Goal: Task Accomplishment & Management: Complete application form

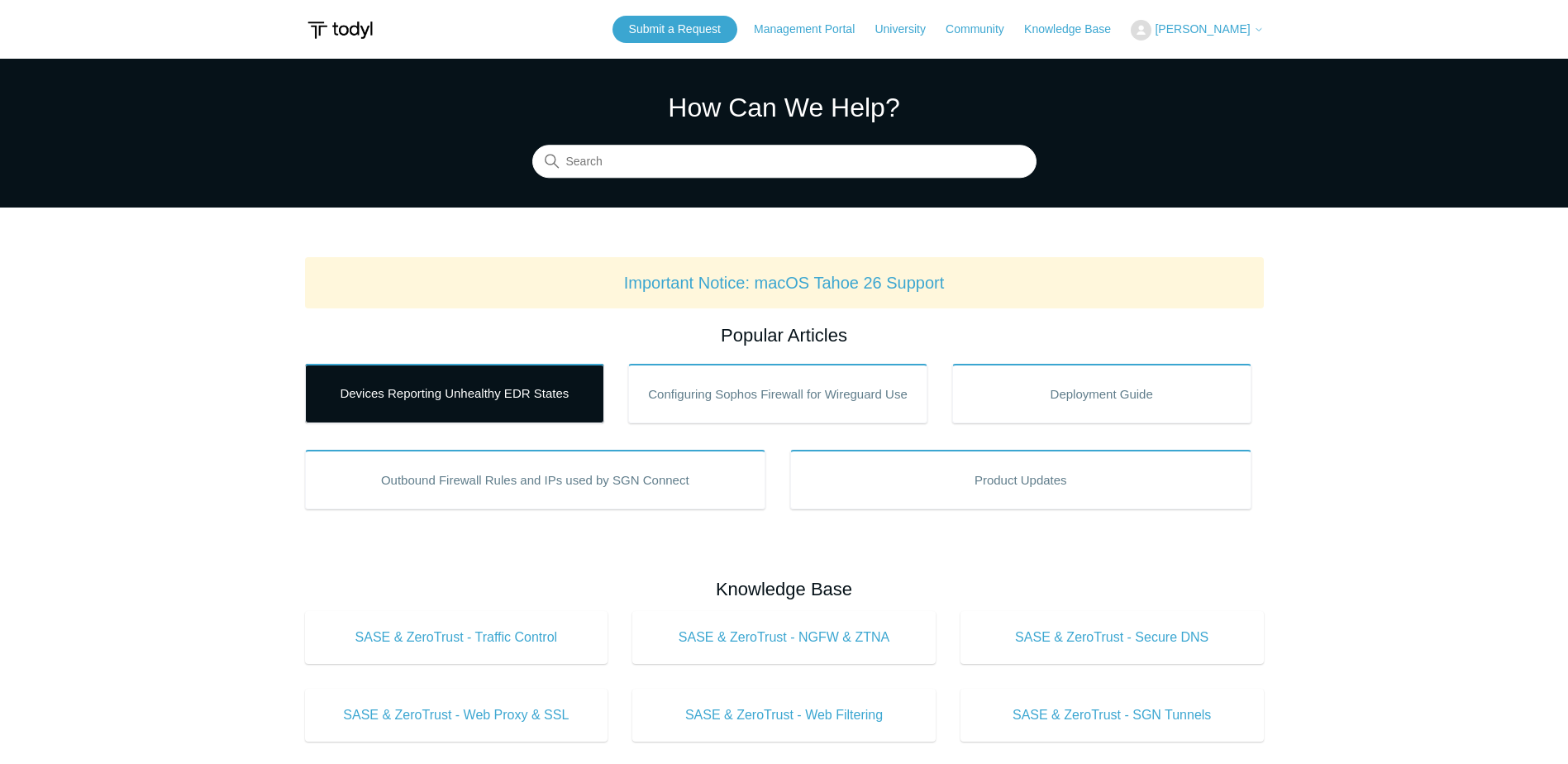
click at [425, 399] on link "Devices Reporting Unhealthy EDR States" at bounding box center [455, 393] width 299 height 59
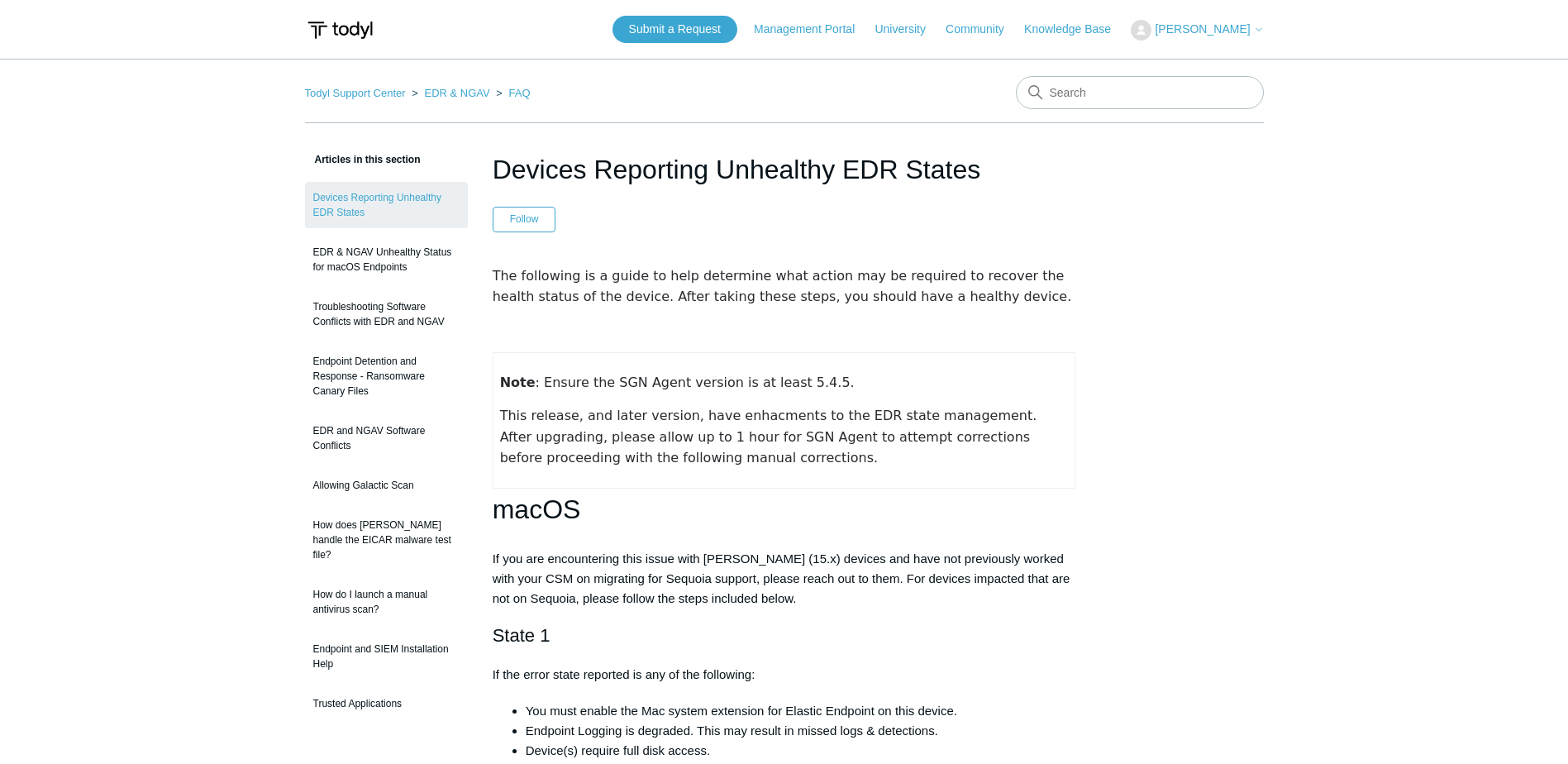
click at [1226, 28] on span "[PERSON_NAME]" at bounding box center [1202, 29] width 95 height 14
click at [1079, 33] on link "Knowledge Base" at bounding box center [1076, 29] width 103 height 17
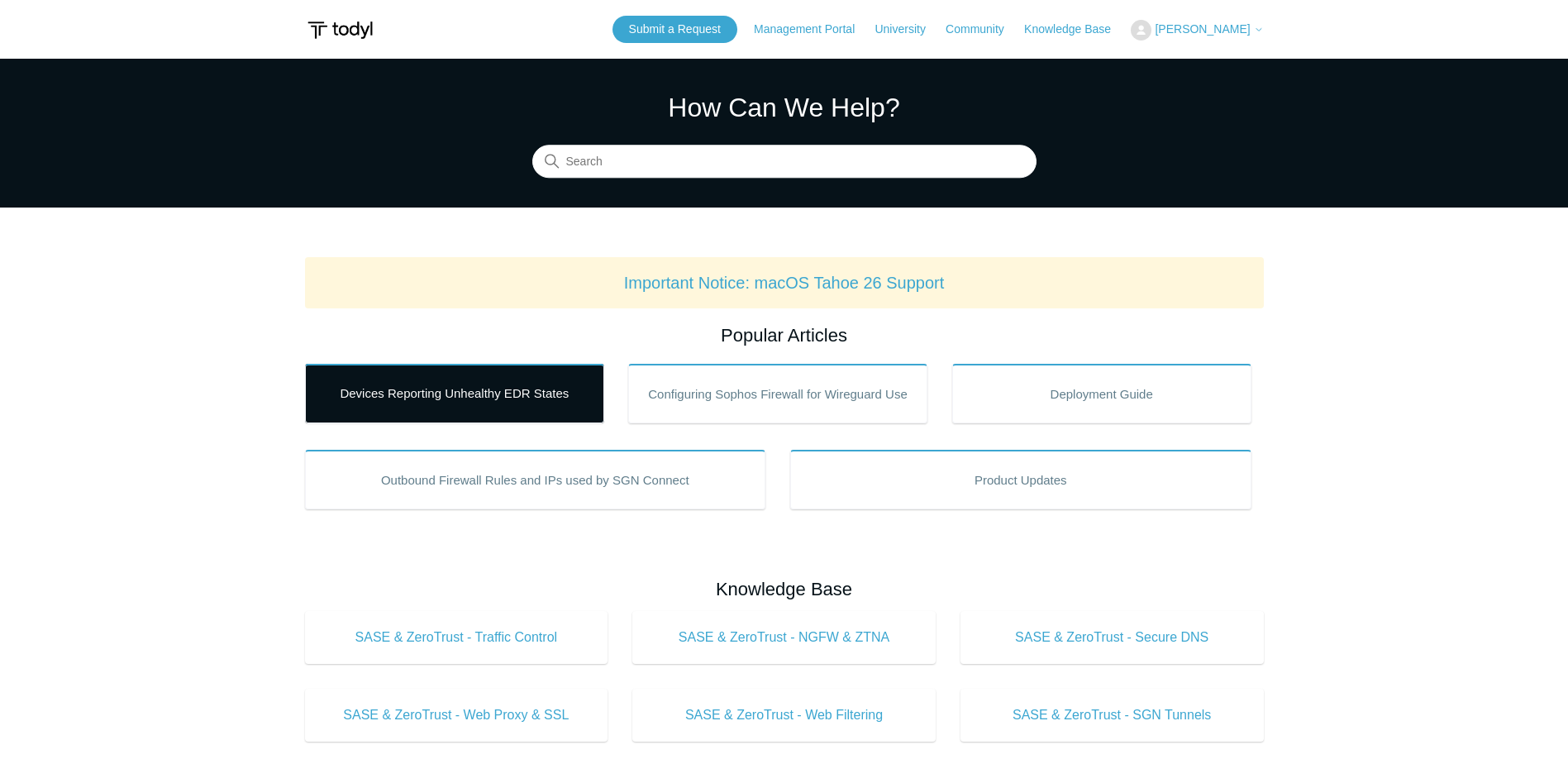
click at [442, 399] on link "Devices Reporting Unhealthy EDR States" at bounding box center [455, 393] width 299 height 59
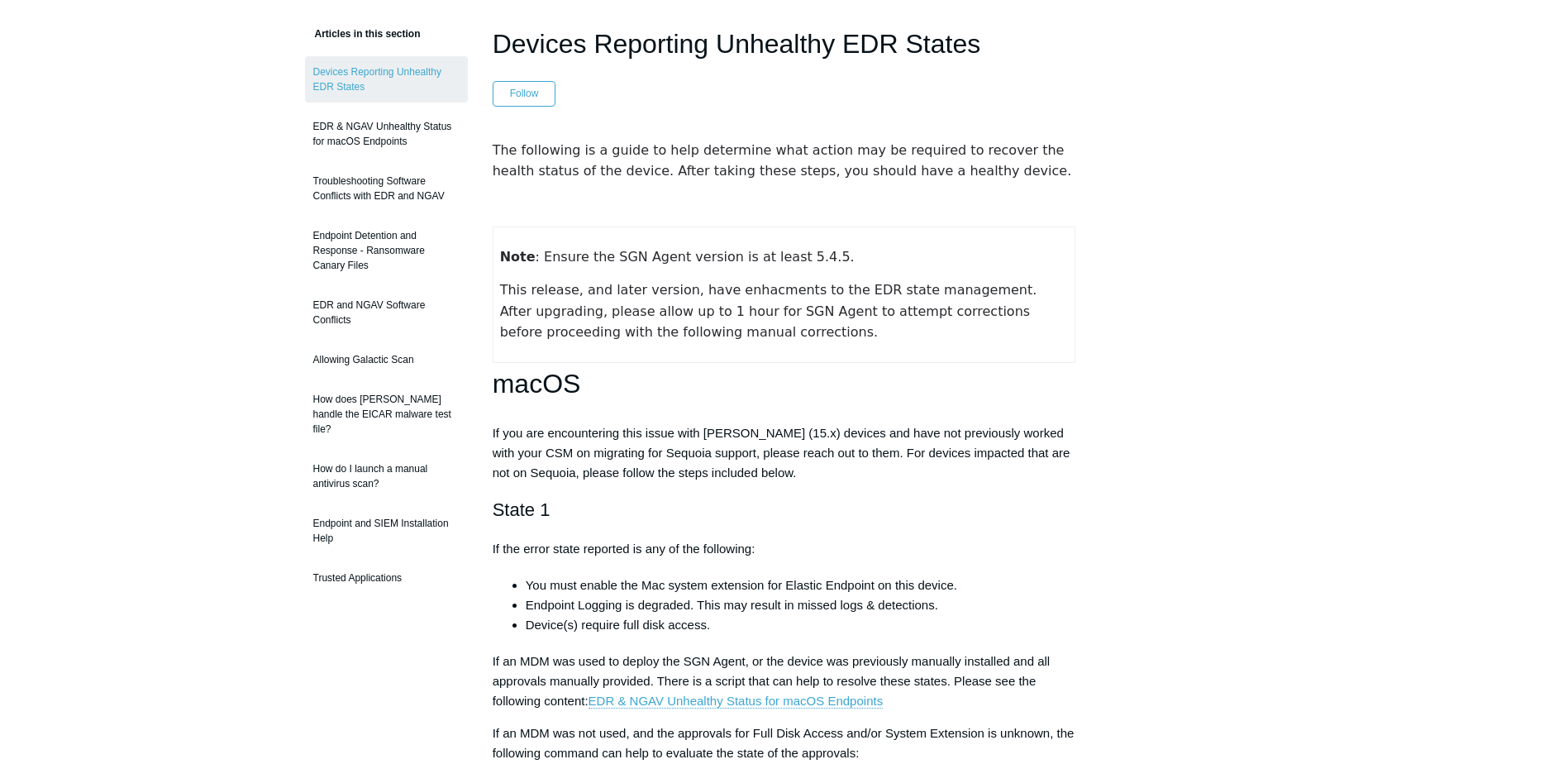
scroll to position [165, 0]
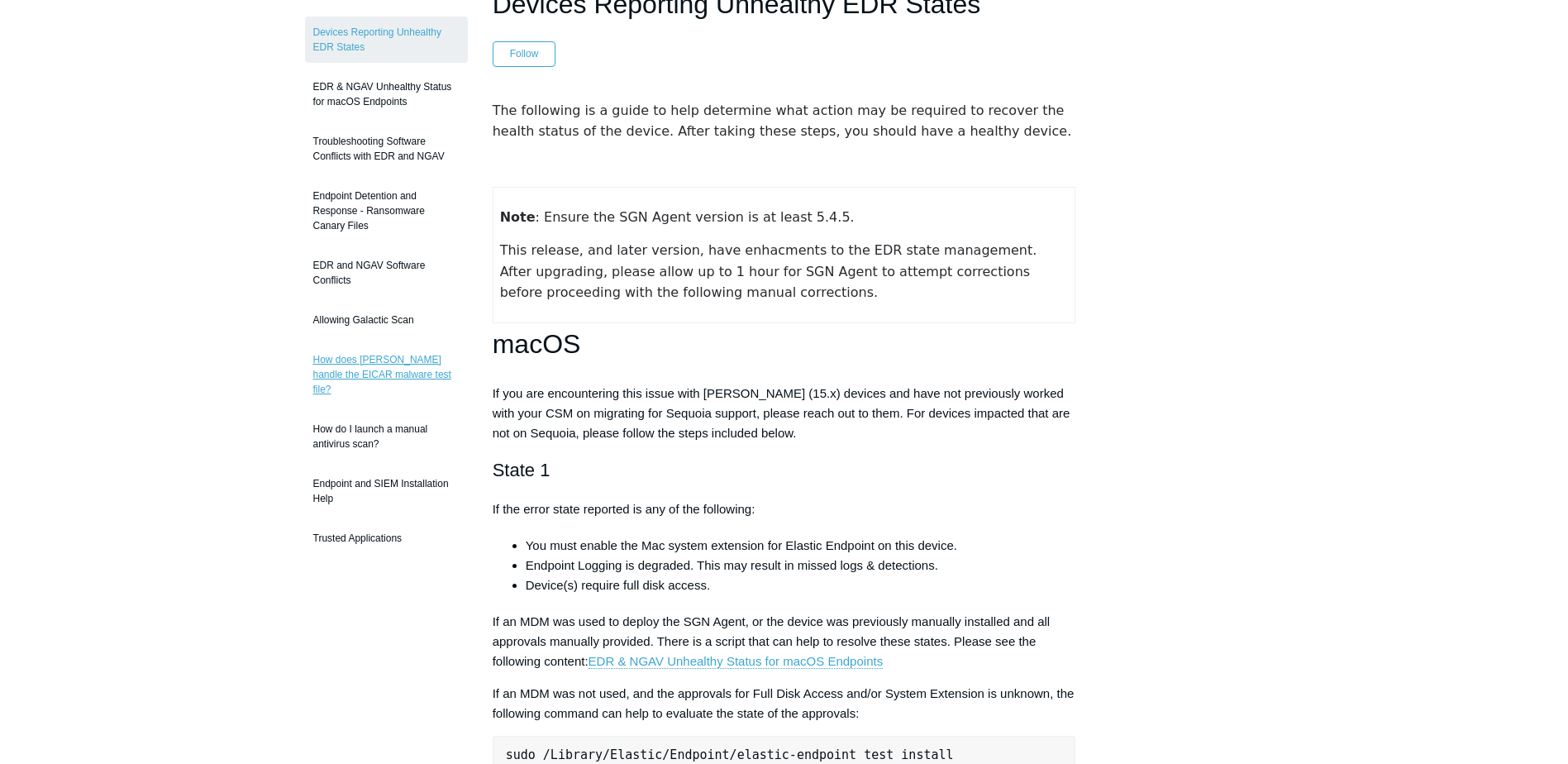
click at [390, 369] on link "How does [PERSON_NAME] handle the EICAR malware test file?" at bounding box center [387, 374] width 163 height 61
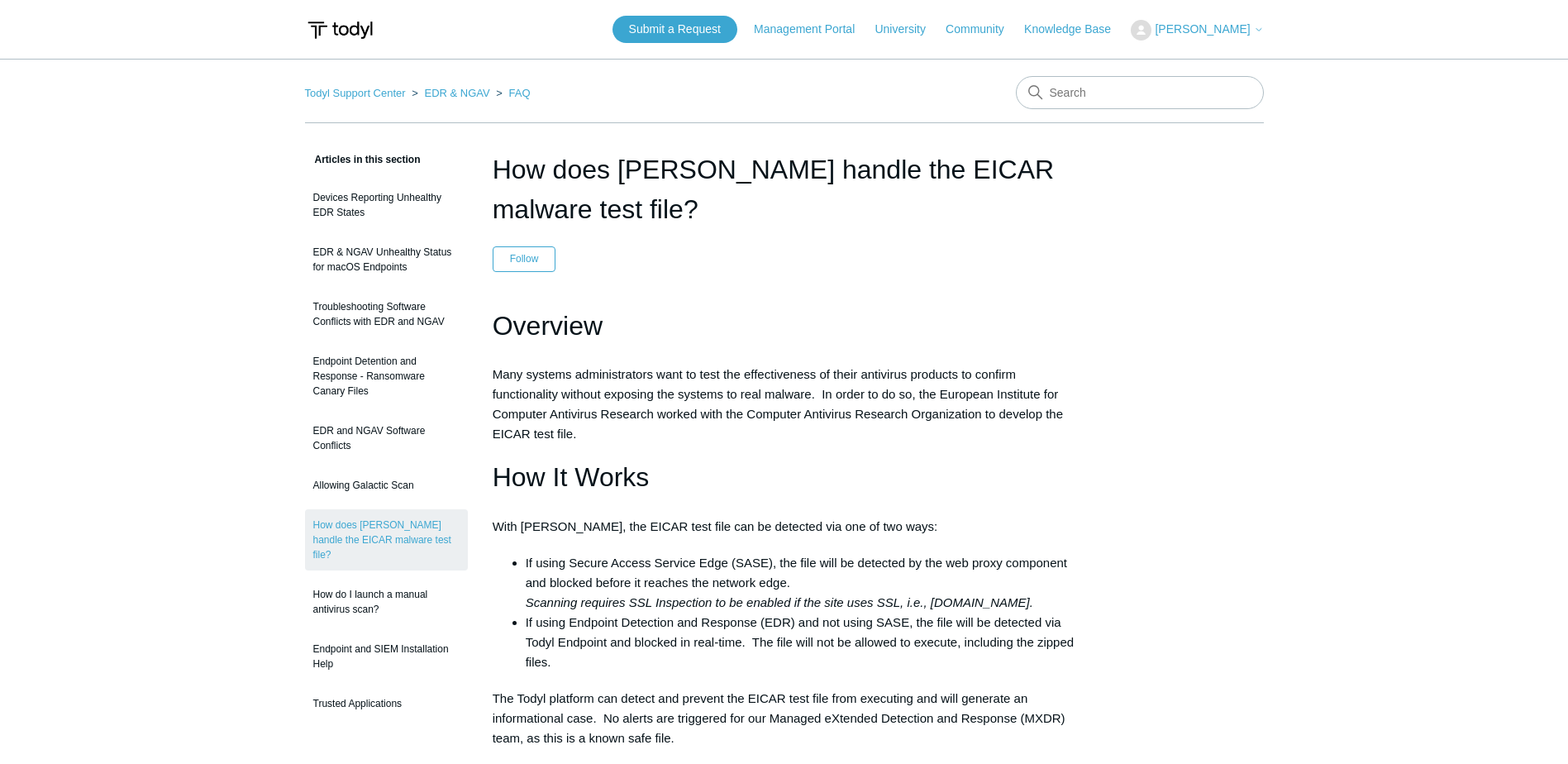
click at [1089, 40] on div "Submit a Request Management Portal University Community Knowledge Base Tom Carr…" at bounding box center [938, 29] width 651 height 27
click at [1090, 34] on link "Knowledge Base" at bounding box center [1076, 29] width 103 height 17
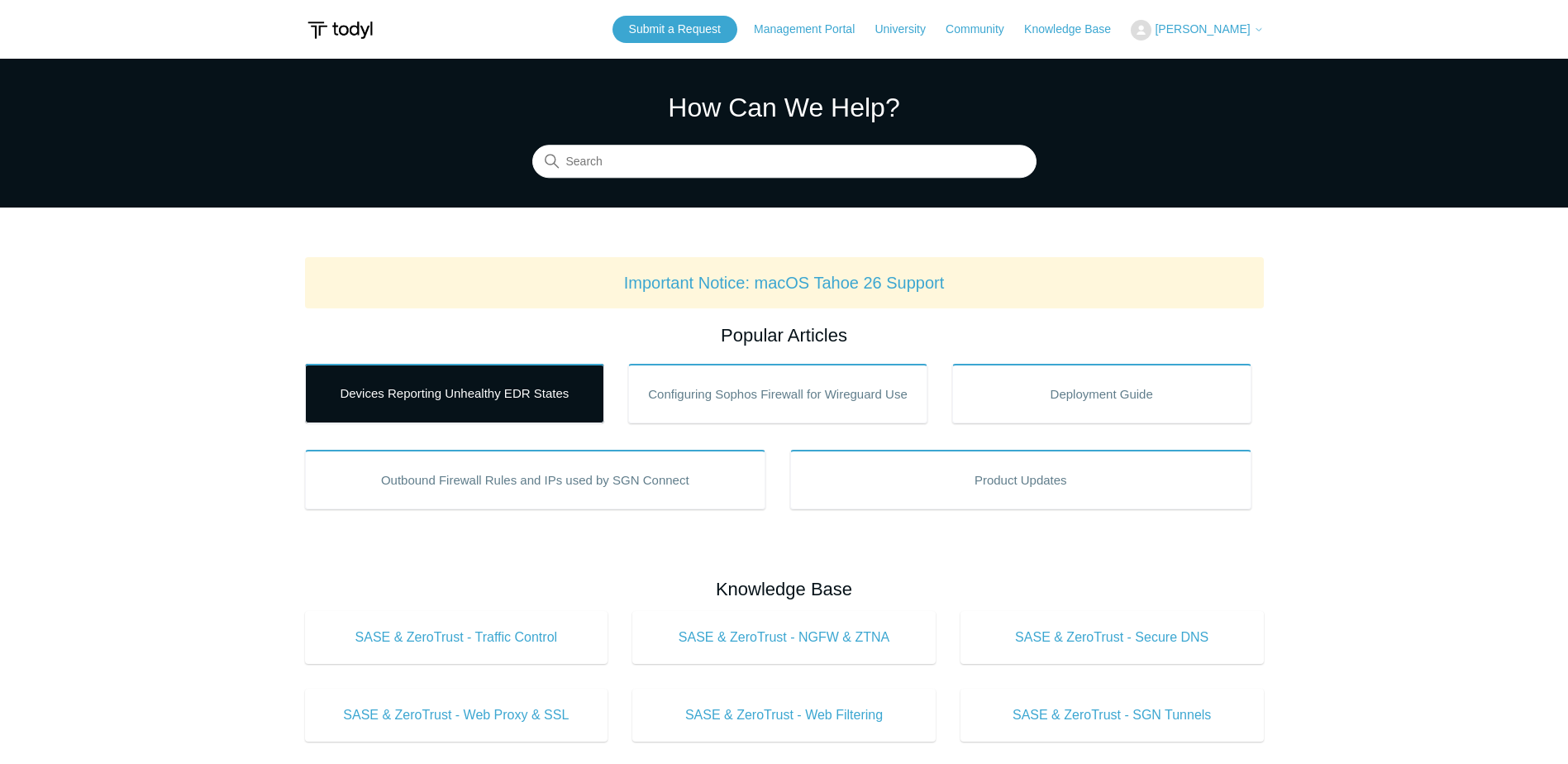
click at [513, 395] on link "Devices Reporting Unhealthy EDR States" at bounding box center [455, 393] width 299 height 59
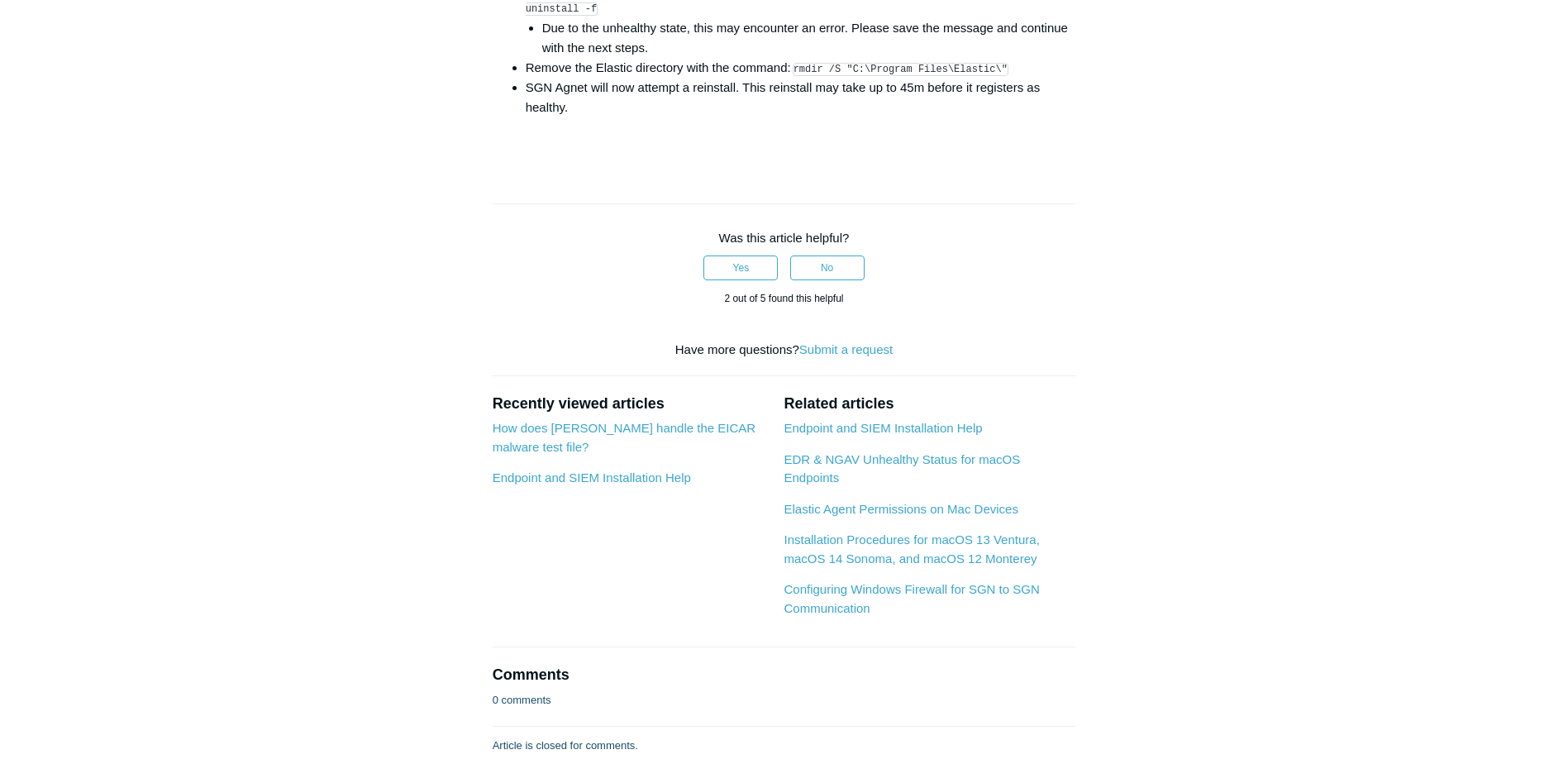
scroll to position [2810, 0]
click at [869, 355] on link "Submit a request" at bounding box center [846, 347] width 93 height 14
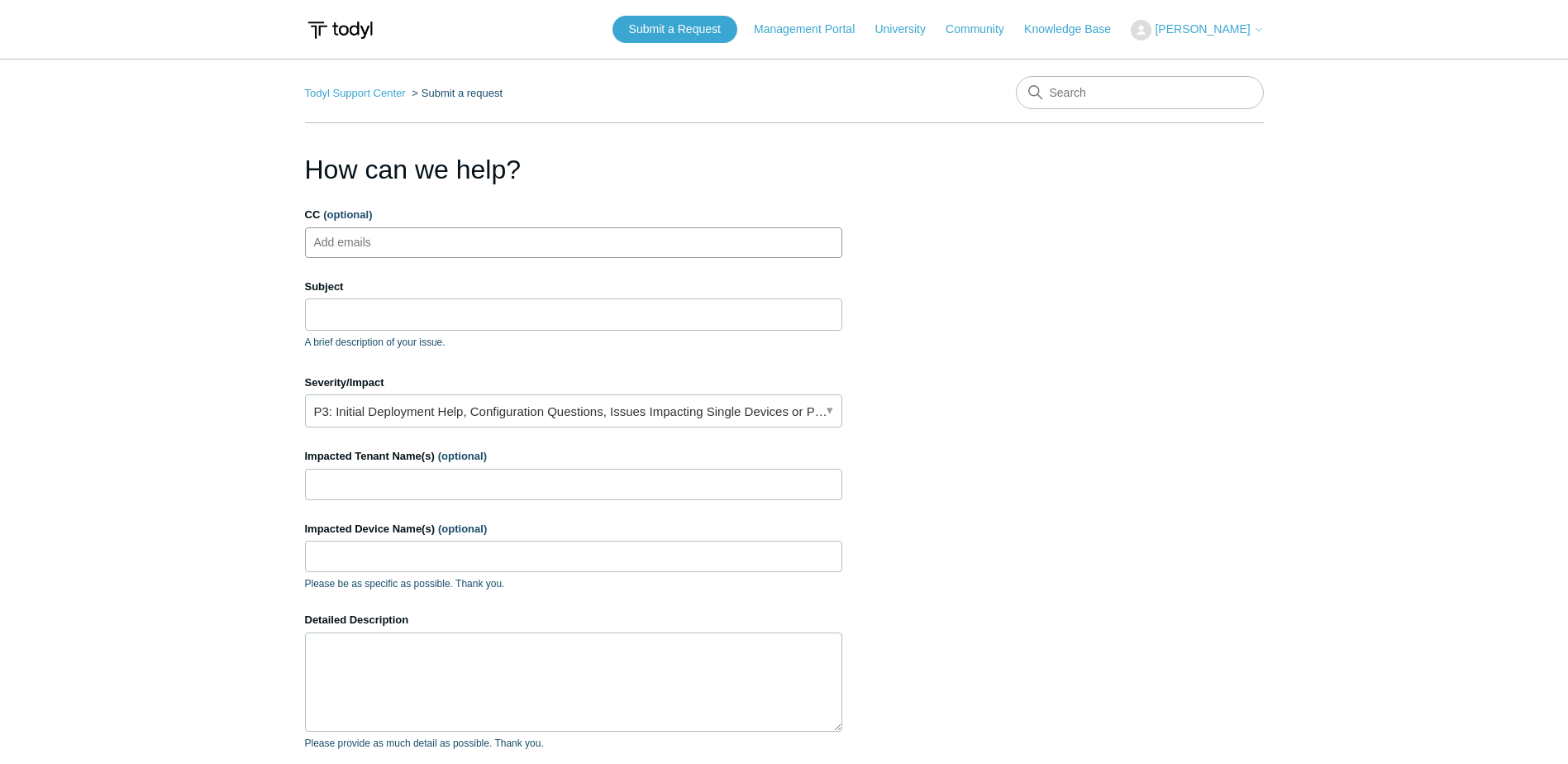
click at [379, 243] on input "CC (optional)" at bounding box center [356, 242] width 98 height 25
click at [387, 246] on input "CC (optional)" at bounding box center [356, 242] width 98 height 25
paste input "RolandoT@forthright.com"
type input "RolandoT@forthright.com"
click at [399, 318] on input "Subject" at bounding box center [574, 314] width 538 height 31
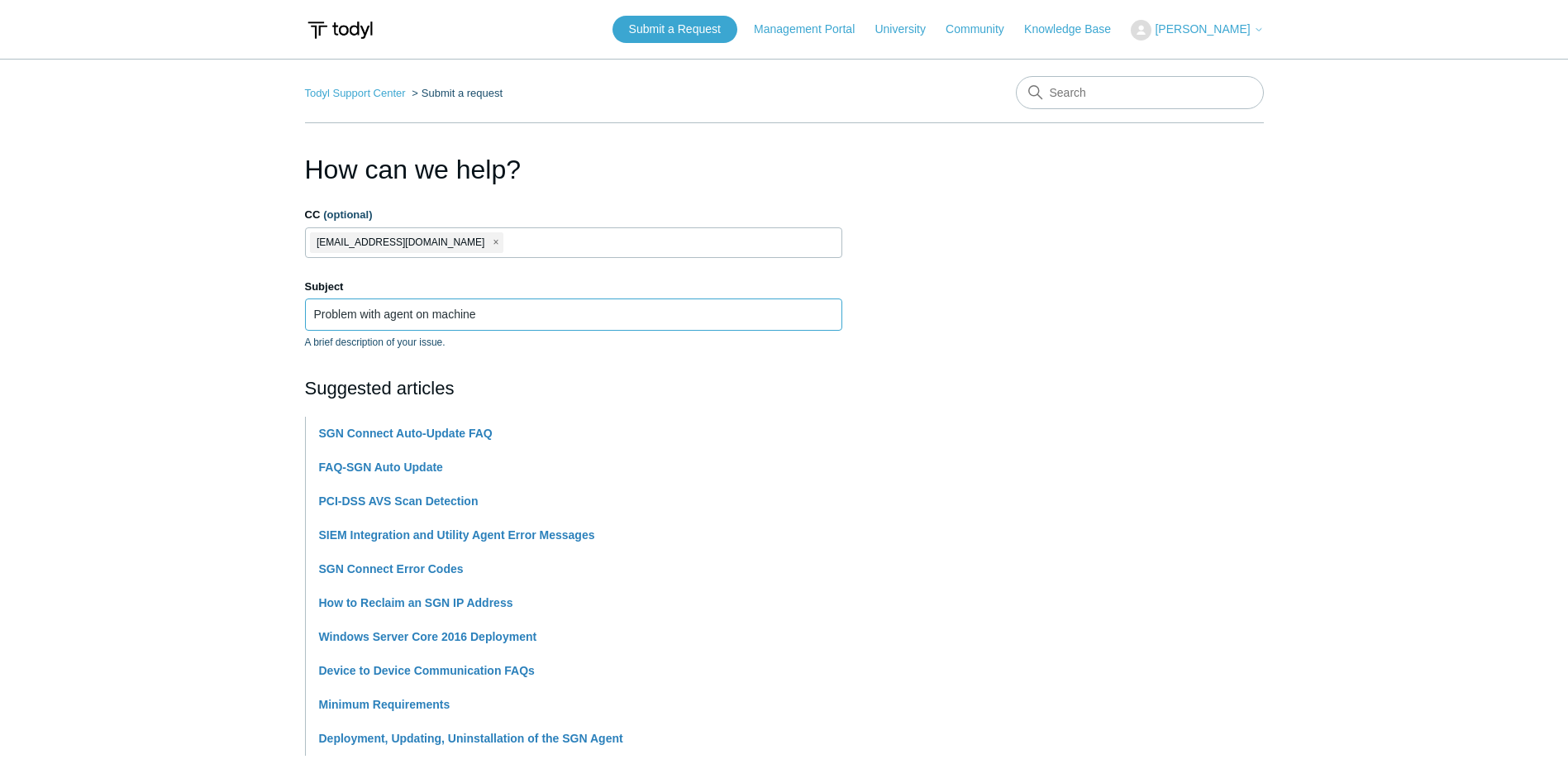
paste input "TCPAFLLP-oq2Sn"
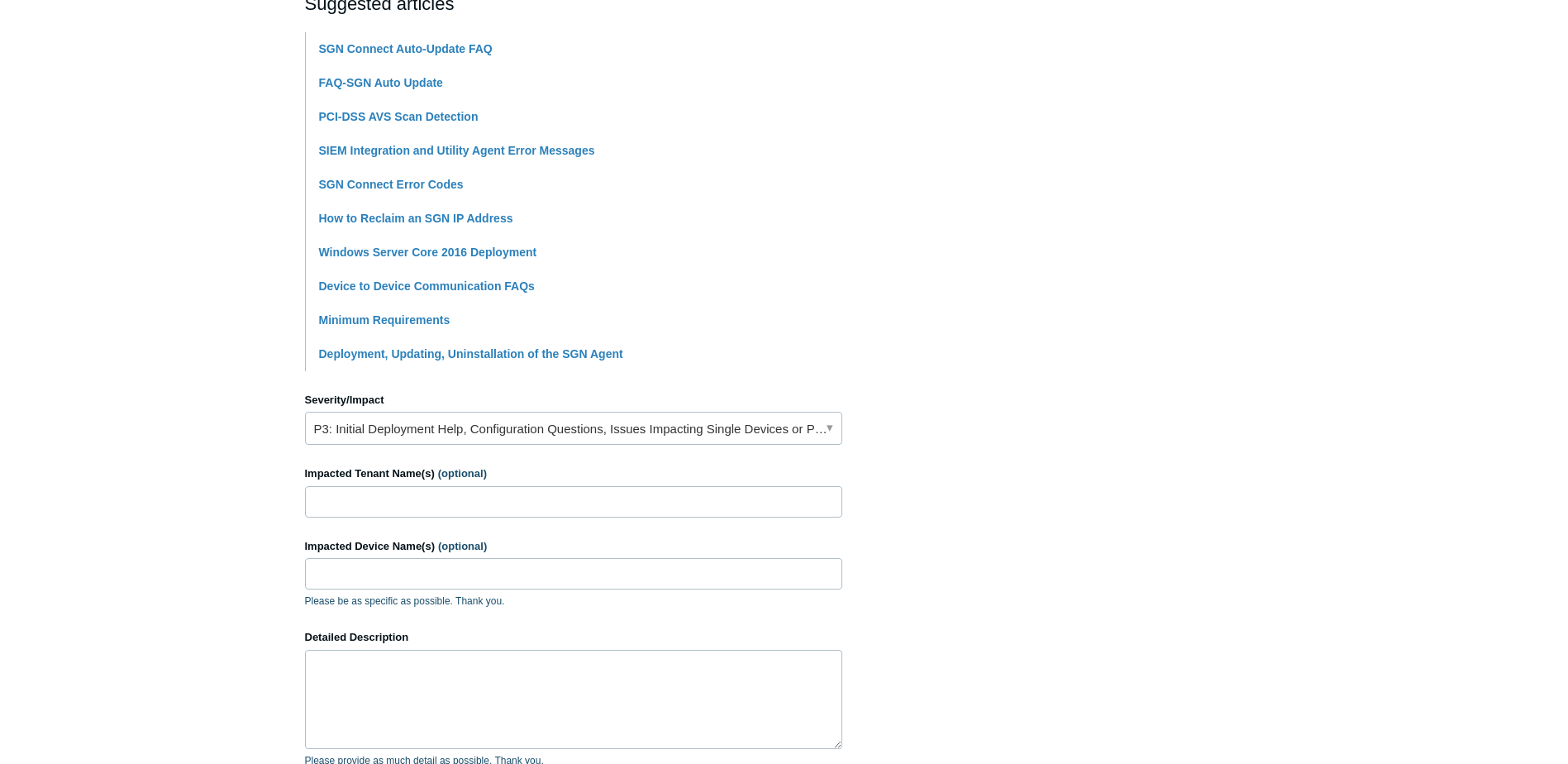
scroll to position [413, 0]
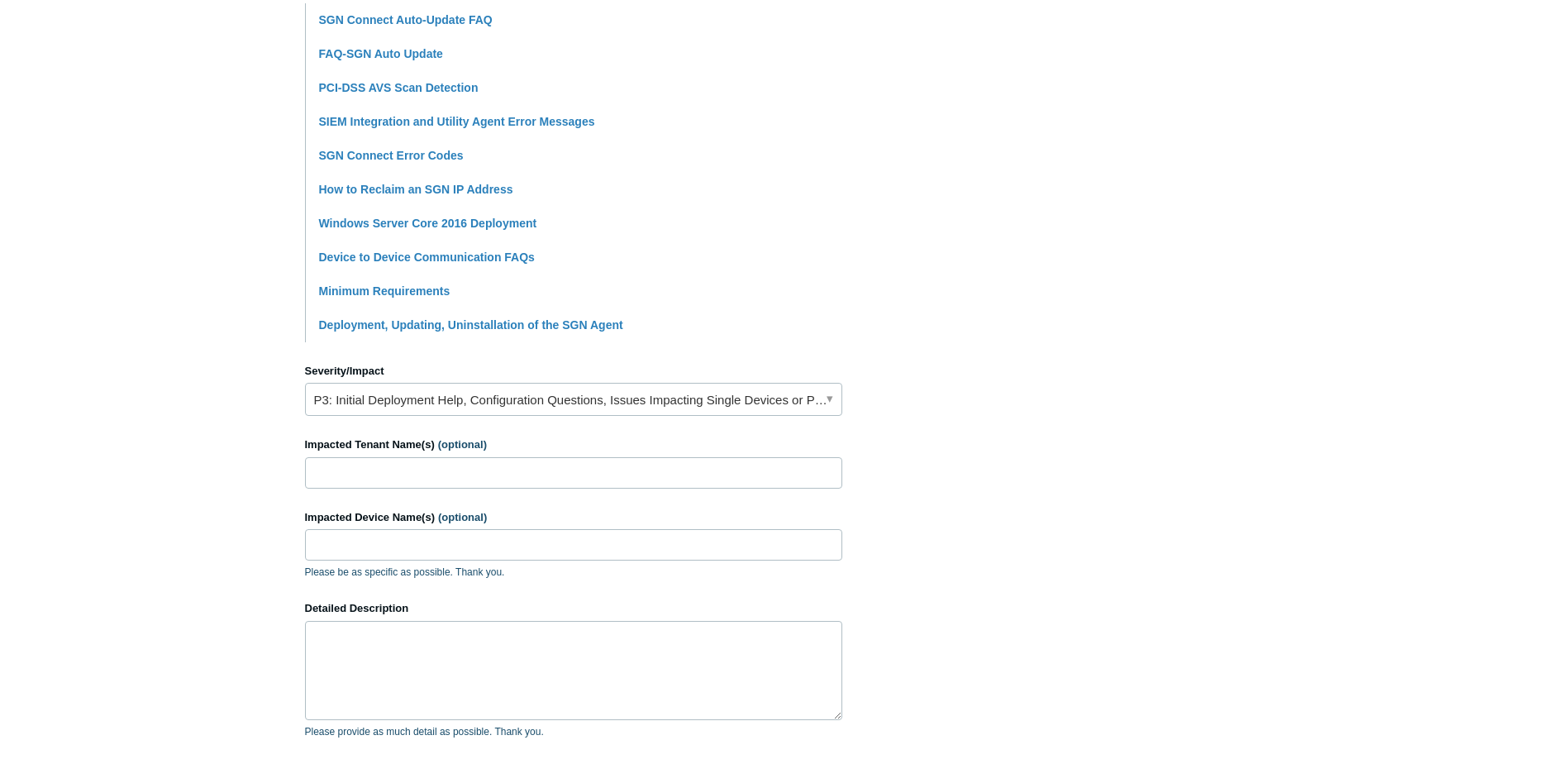
type input "Problem with agent on machine - TCPAFLLP-oq2Sn"
click at [480, 403] on link "P3: Initial Deployment Help, Configuration Questions, Issues Impacting Single D…" at bounding box center [574, 399] width 538 height 33
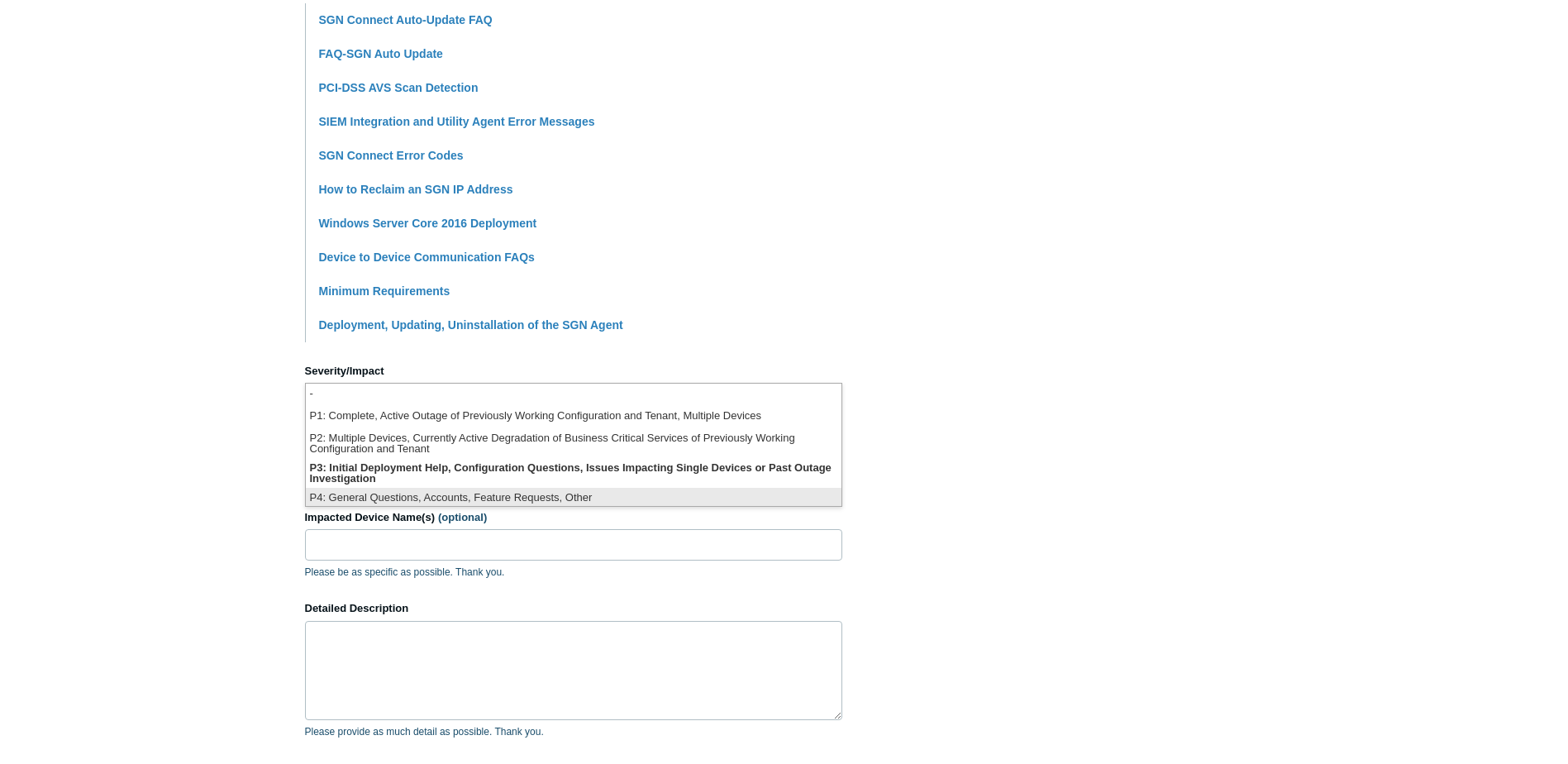
scroll to position [4, 0]
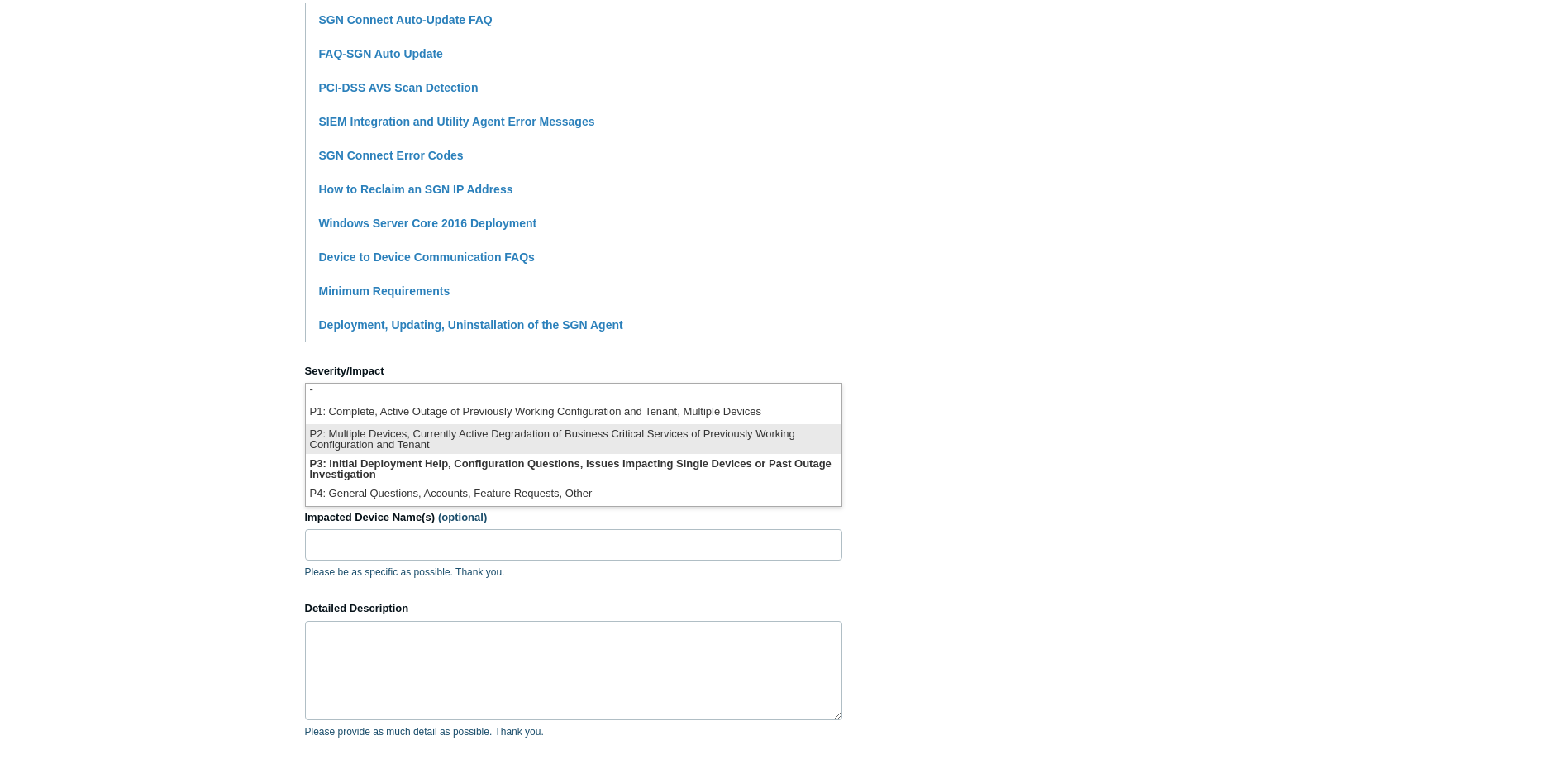
click at [594, 439] on li "P2: Multiple Devices, Currently Active Degradation of Business Critical Service…" at bounding box center [574, 438] width 536 height 30
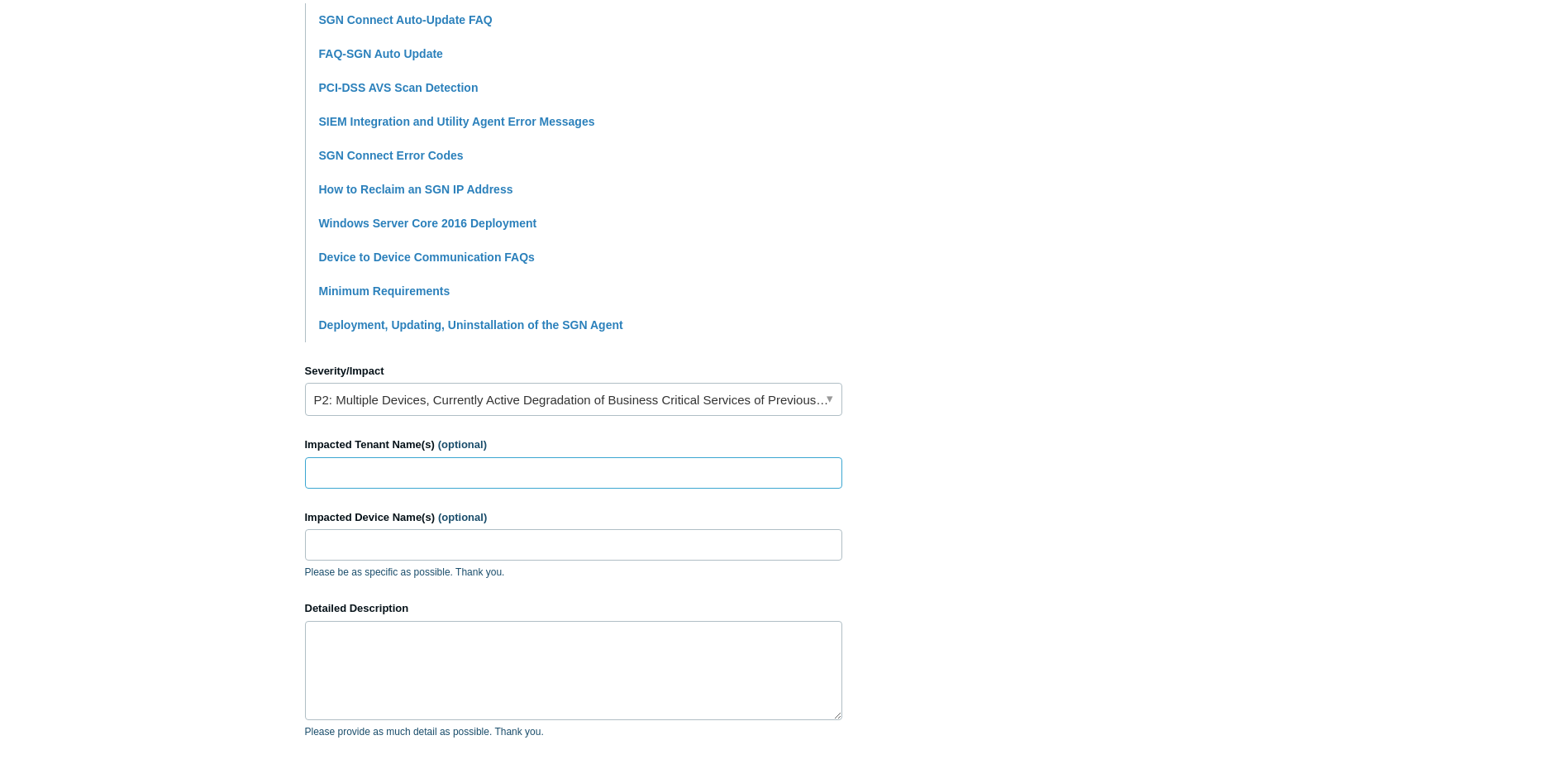
click at [346, 471] on input "Impacted Tenant Name(s) (optional)" at bounding box center [574, 472] width 538 height 31
paste input "Turner & Associates LLP"
type input "Turner & Associates LLP"
click at [404, 550] on input "Impacted Device Name(s) (optional)" at bounding box center [574, 544] width 538 height 31
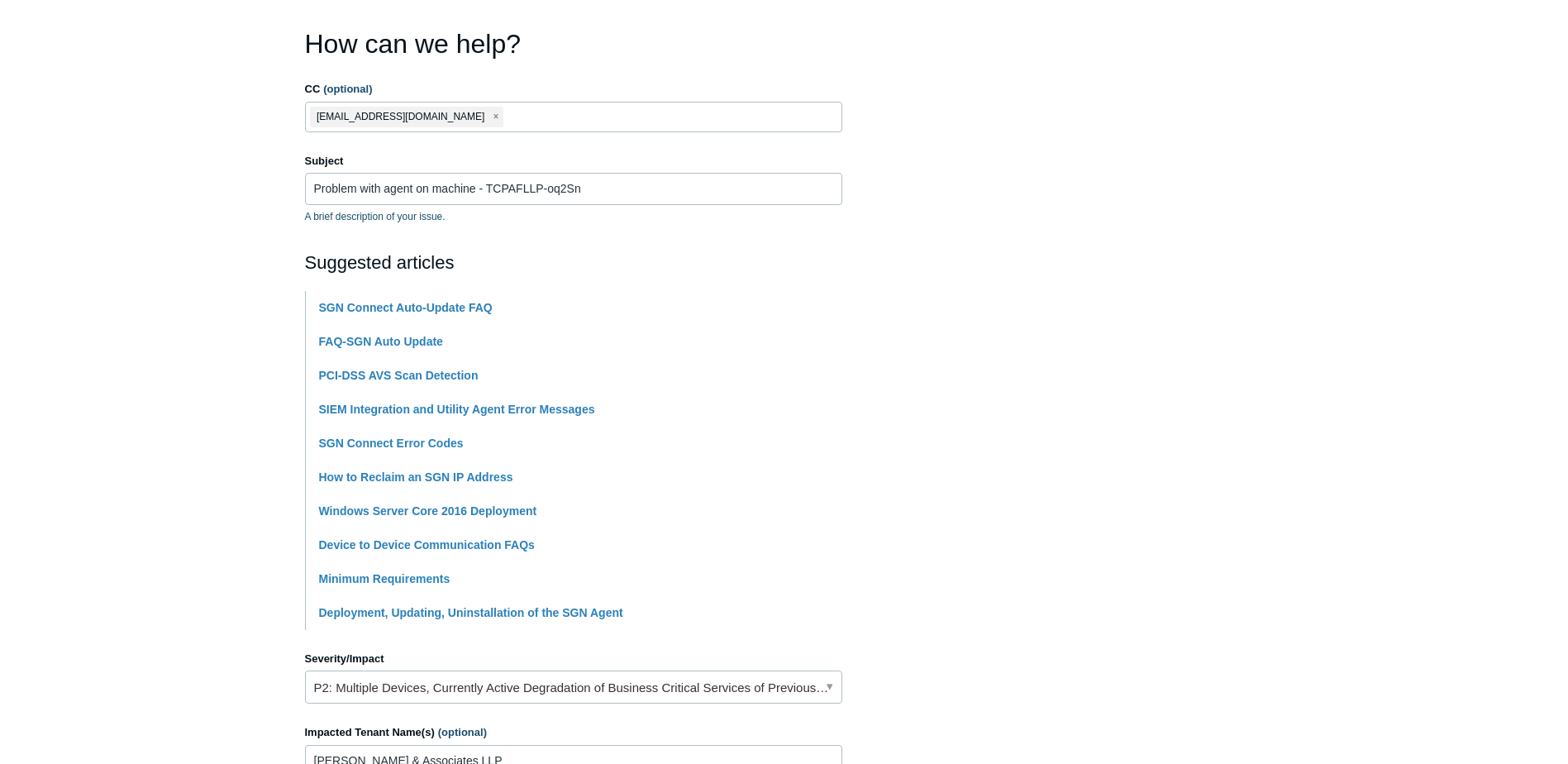
scroll to position [83, 0]
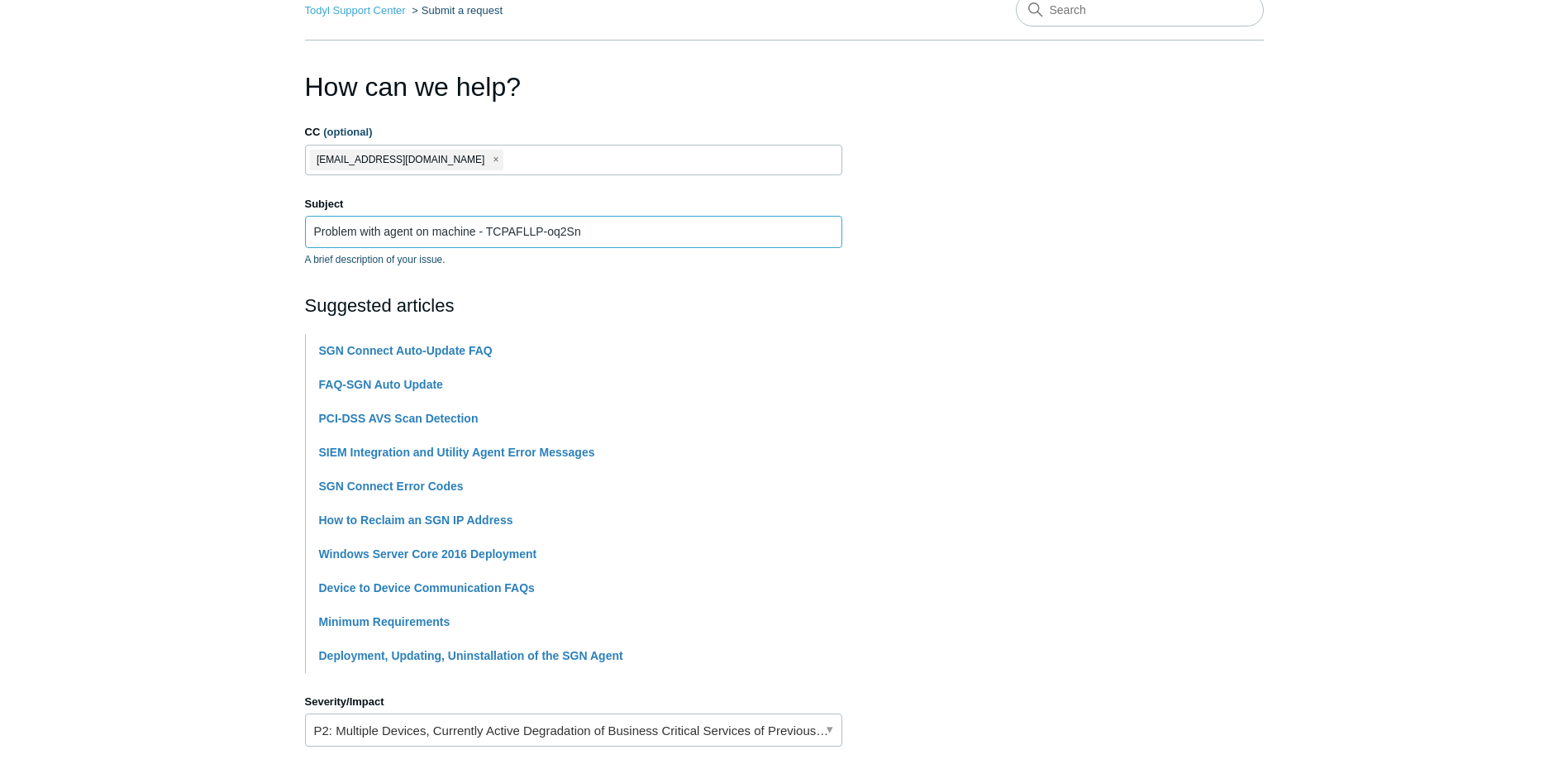
drag, startPoint x: 485, startPoint y: 227, endPoint x: 586, endPoint y: 228, distance: 101.0
click at [586, 228] on input "Problem with agent on machine - TCPAFLLP-oq2Sn" at bounding box center [574, 231] width 538 height 31
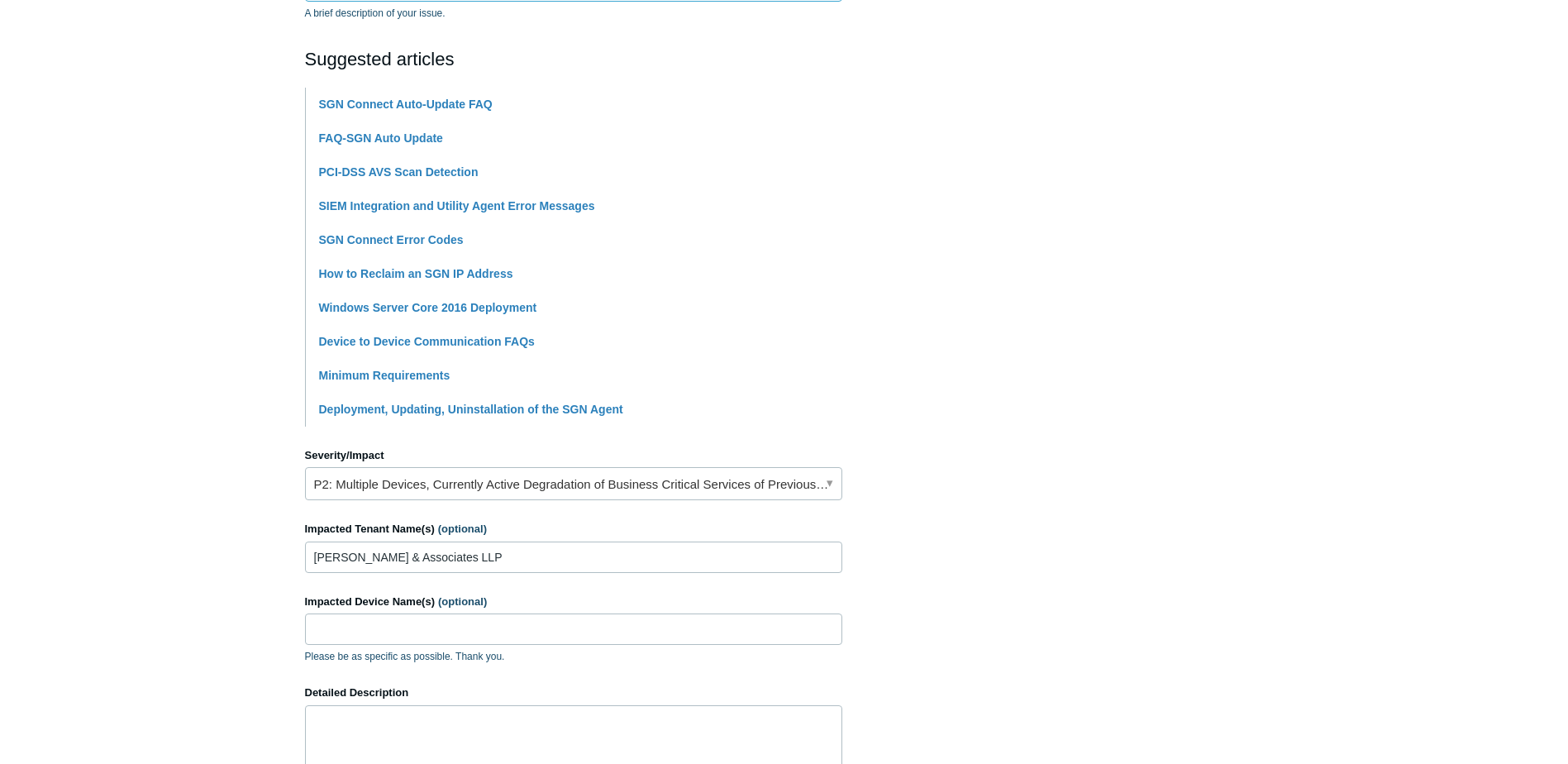
scroll to position [330, 0]
click at [361, 633] on input "Impacted Device Name(s) (optional)" at bounding box center [574, 627] width 538 height 31
paste input "TCPAFLLP-oq2Sn"
type input "TCPAFLLP-oq2Sn"
click at [370, 726] on textarea "Detailed Description" at bounding box center [574, 753] width 538 height 99
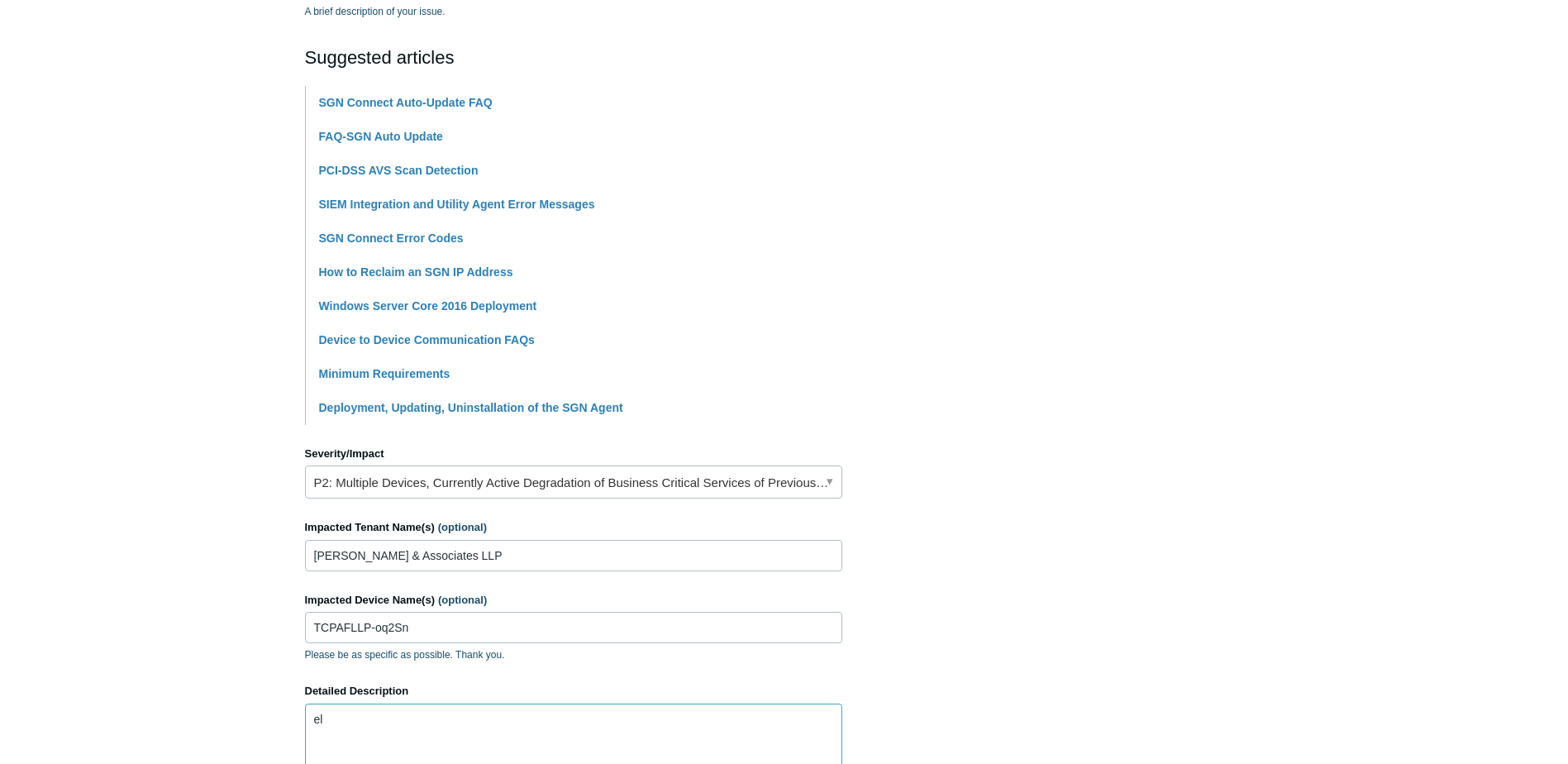
type textarea "e"
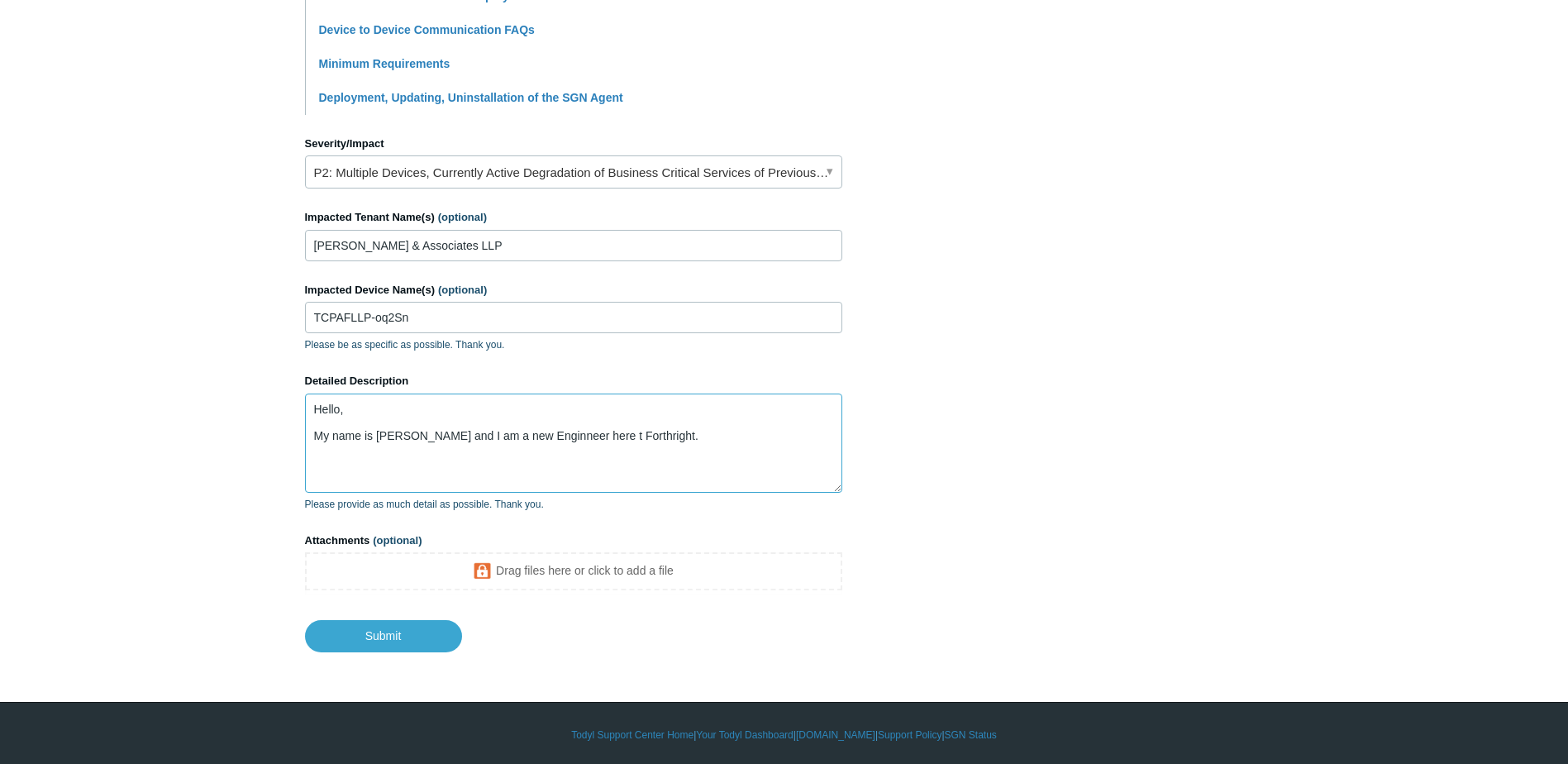
scroll to position [643, 0]
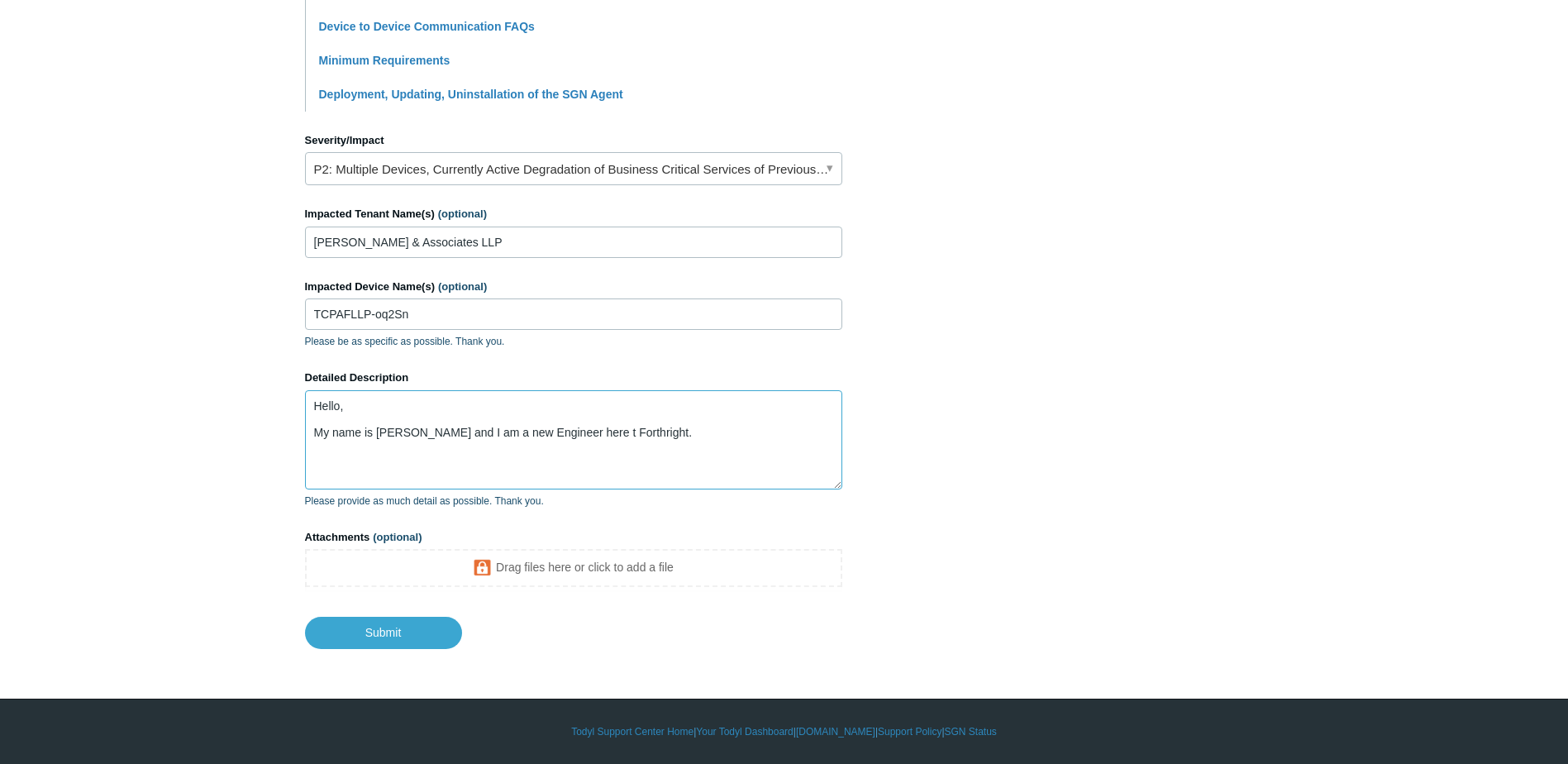
click at [637, 428] on textarea "Hello, My name is Tom and I am a new Engineer here t Forthright." at bounding box center [574, 439] width 538 height 99
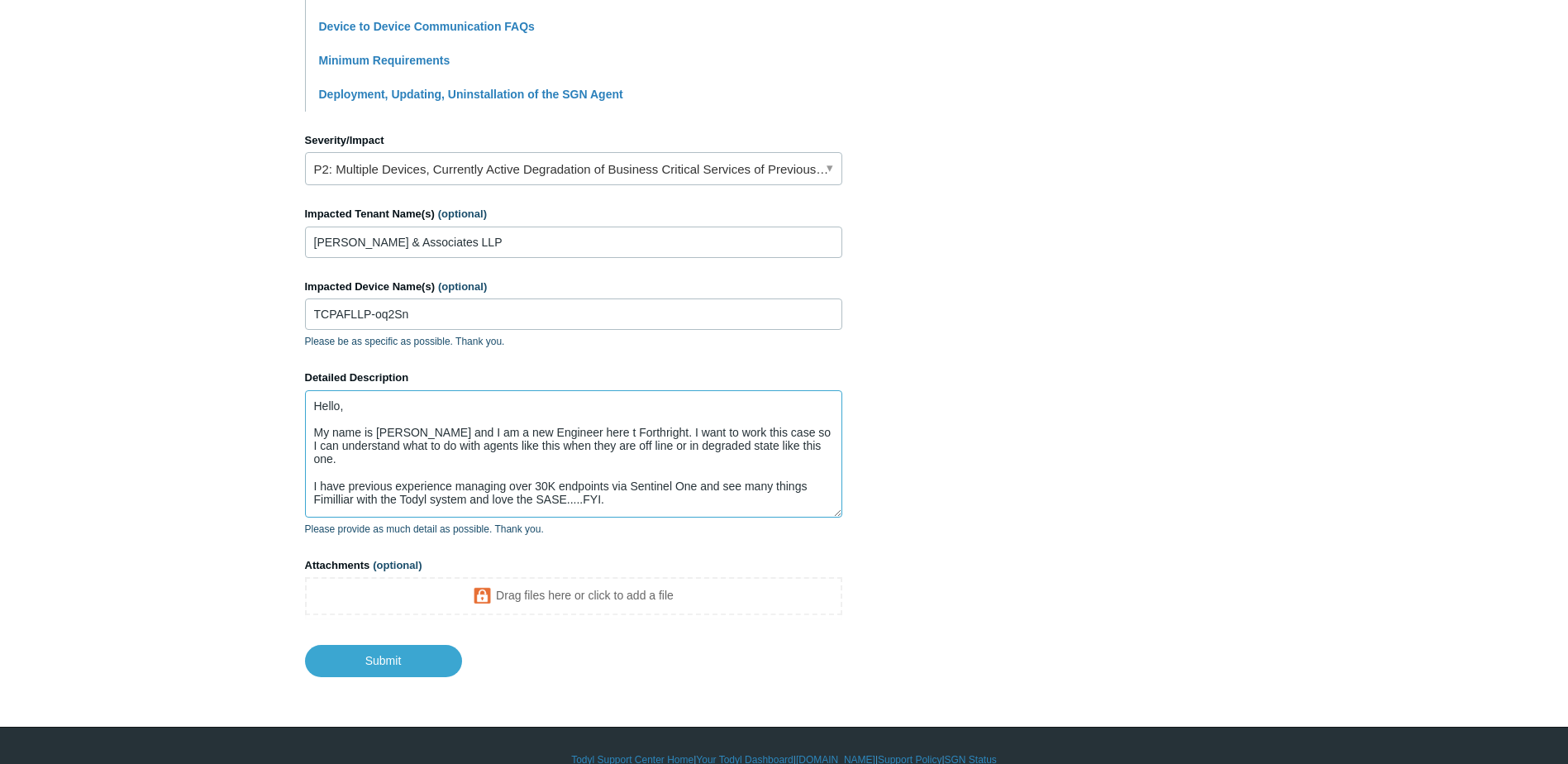
scroll to position [0, 0]
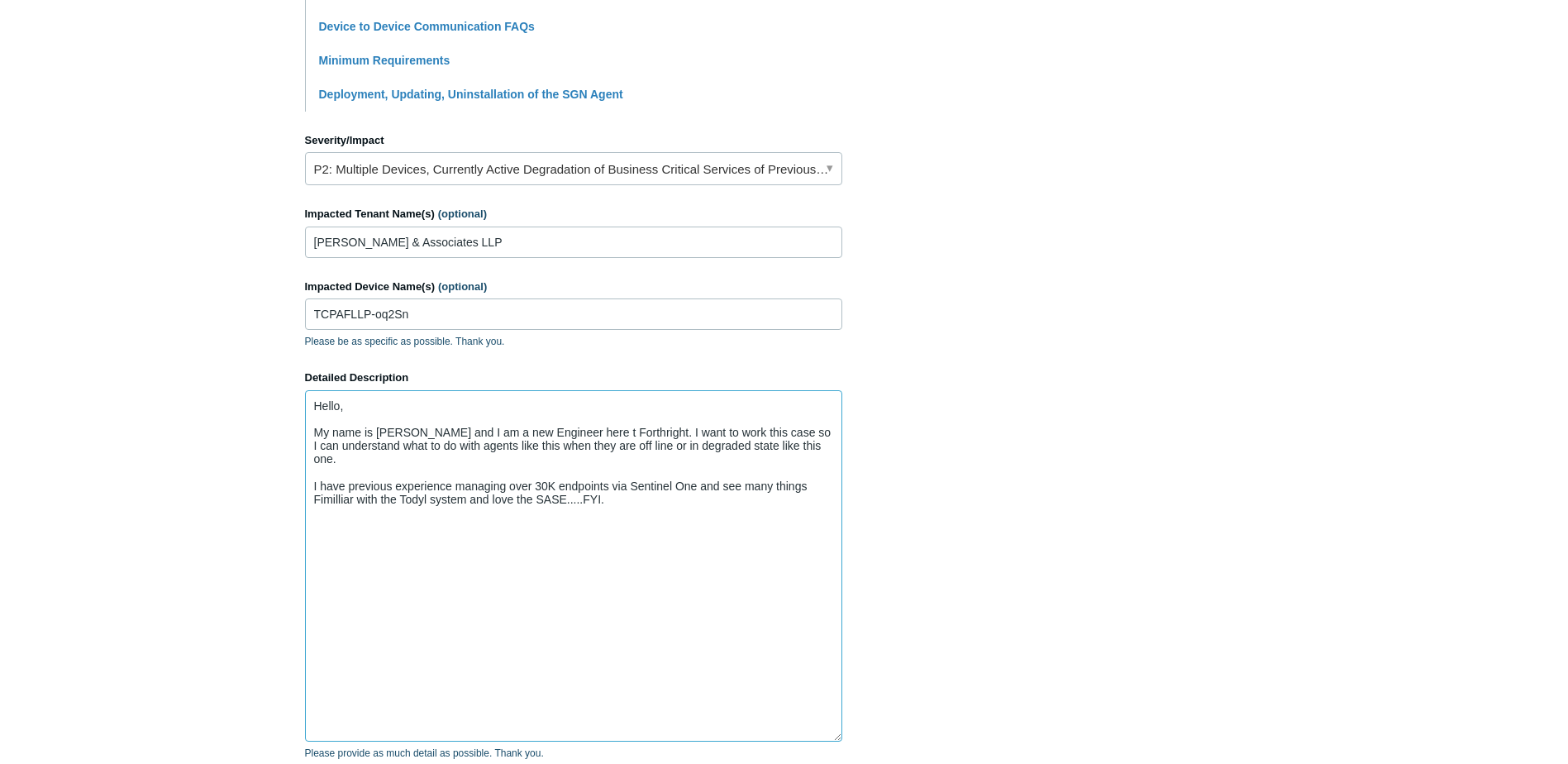
drag, startPoint x: 838, startPoint y: 487, endPoint x: 709, endPoint y: 686, distance: 237.2
click at [762, 742] on textarea "Hello, My name is Tom and I am a new Engineer here t Forthright. I want to work…" at bounding box center [574, 565] width 538 height 351
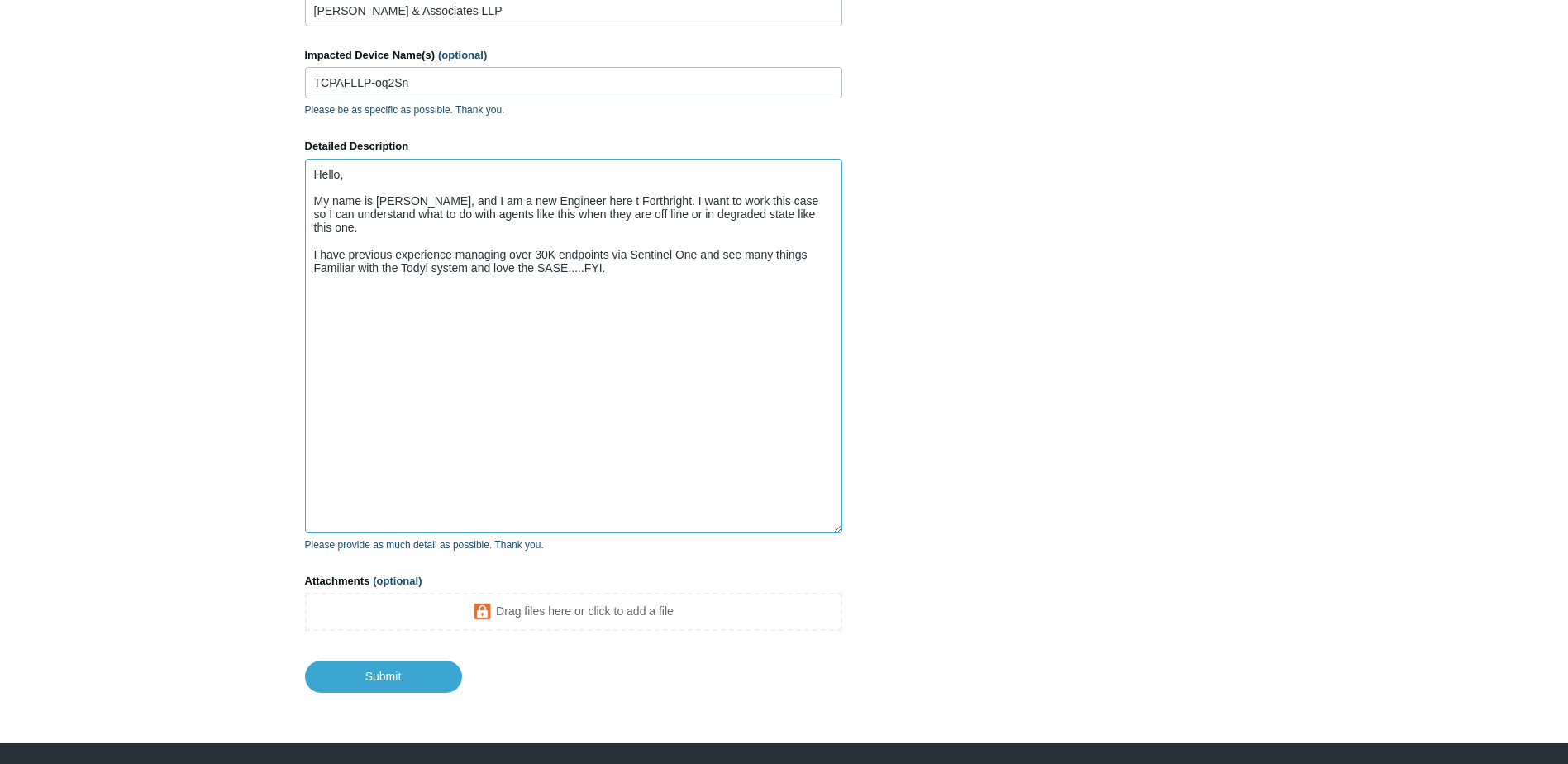
scroll to position [920, 0]
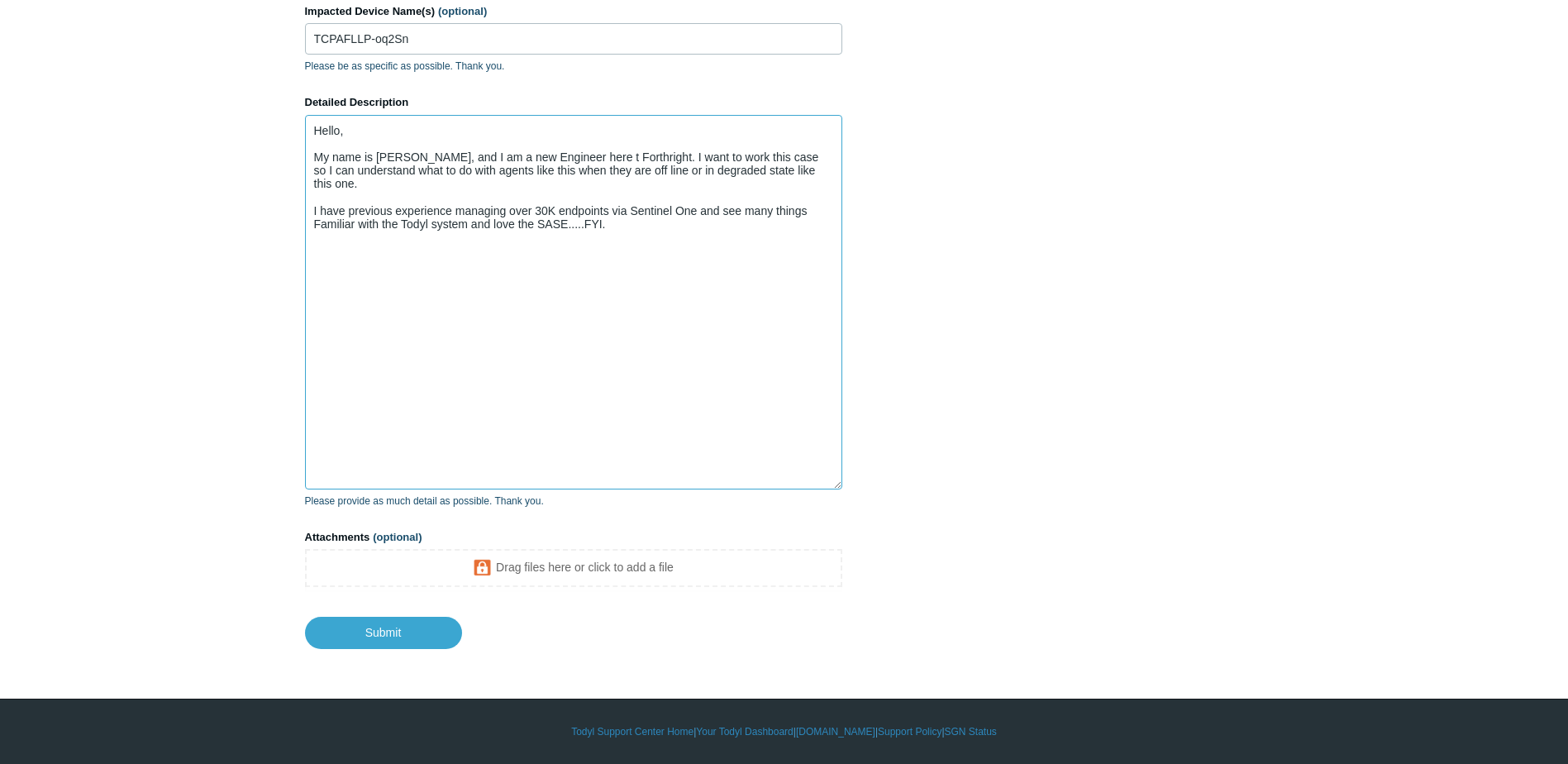
click at [566, 153] on textarea "Hello, My name is Tom, and I am a new Engineer here t Forthright. I want to wor…" at bounding box center [574, 301] width 538 height 374
click at [818, 169] on textarea "Hello, My name is Tom, and I am a new Engineer here at Forthright. I want to wo…" at bounding box center [574, 301] width 538 height 374
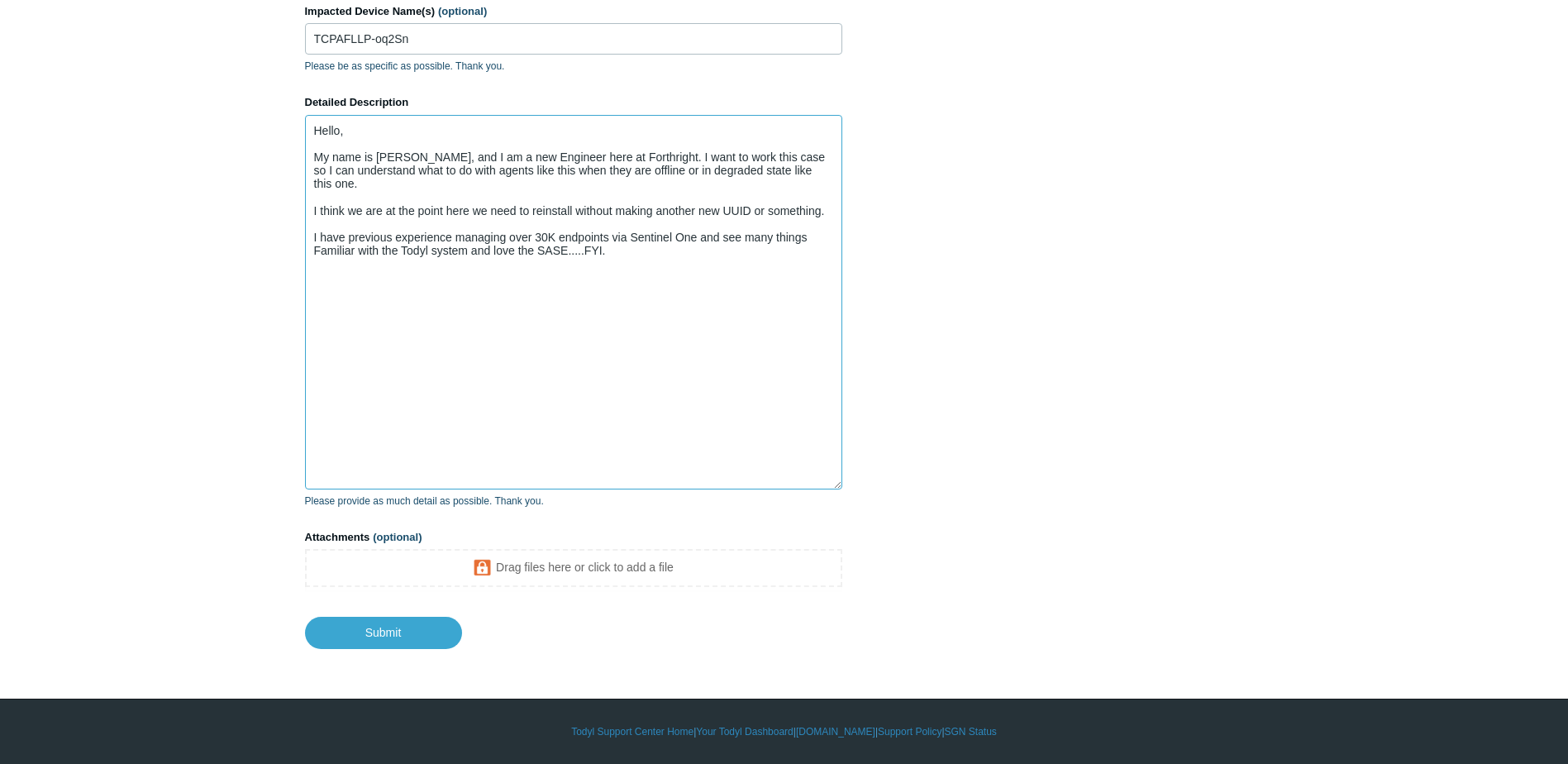
click at [619, 239] on textarea "Hello, My name is Tom, and I am a new Engineer here at Forthright. I want to wo…" at bounding box center [574, 301] width 538 height 374
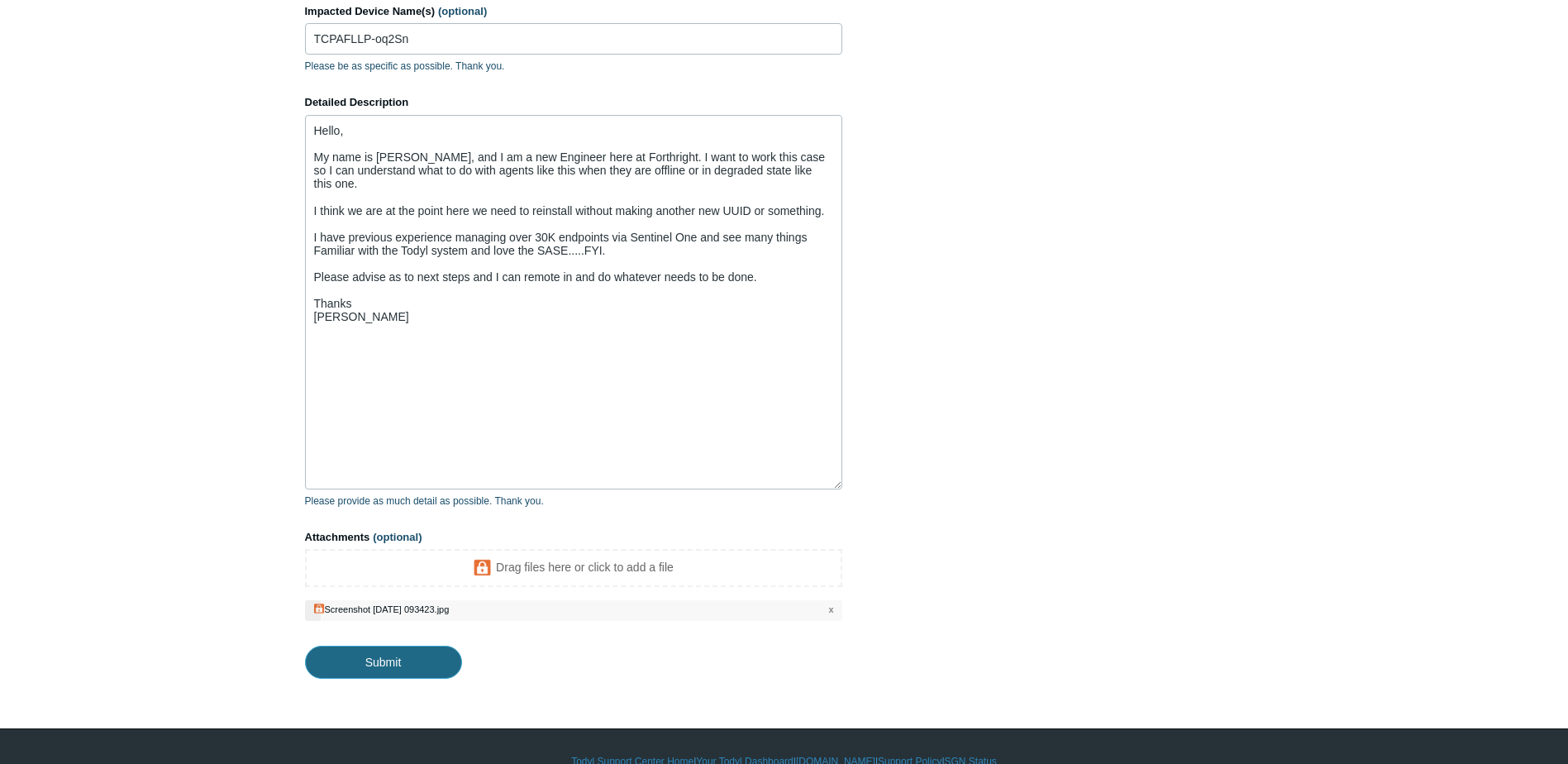
click at [411, 662] on input "Submit" at bounding box center [384, 662] width 157 height 33
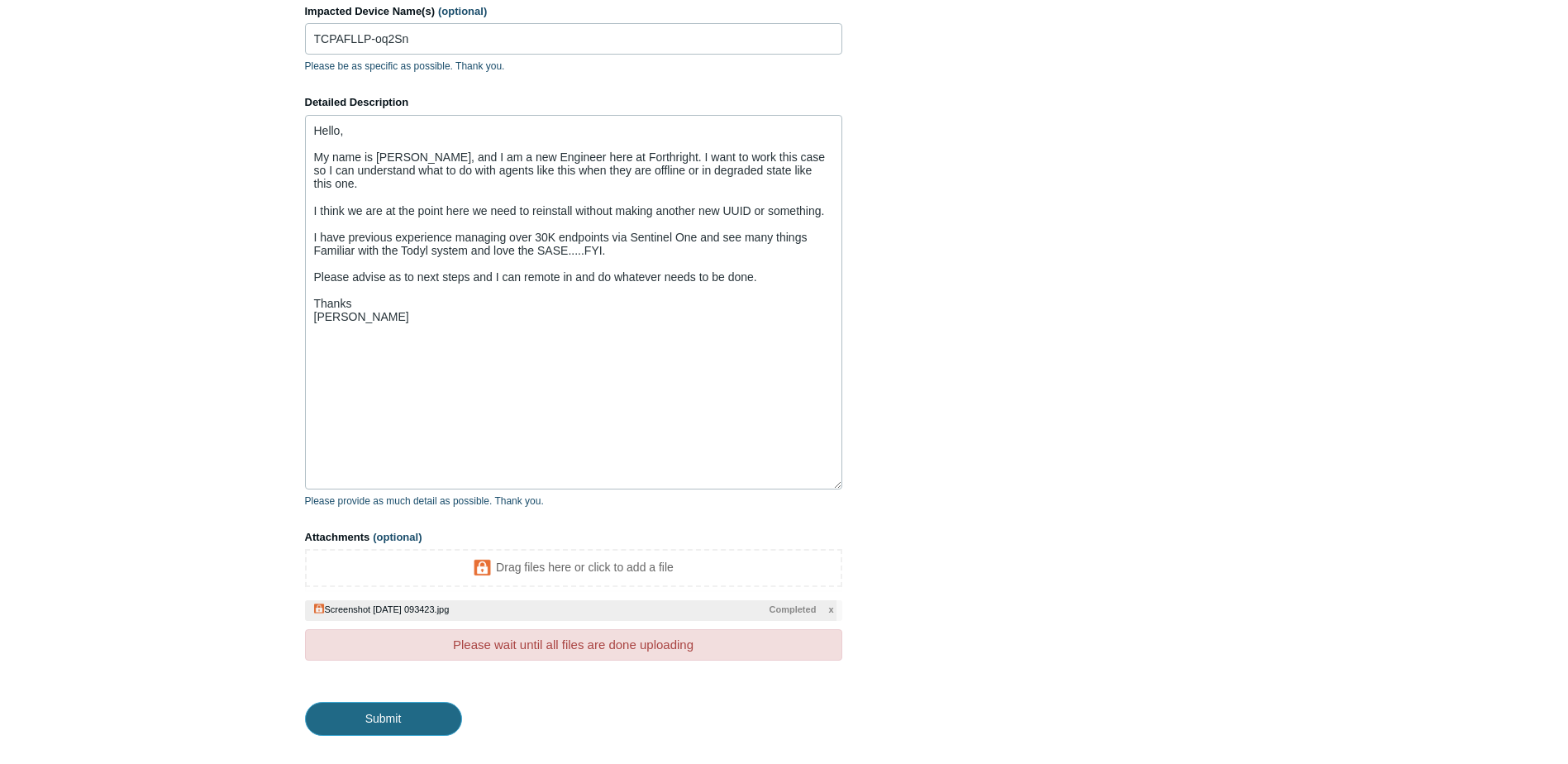
click at [399, 707] on input "Submit" at bounding box center [384, 718] width 157 height 33
type textarea "Hello, My name is Tom, and I am a new Engineer here at Forthright. I want to wo…"
